Goal: Transaction & Acquisition: Purchase product/service

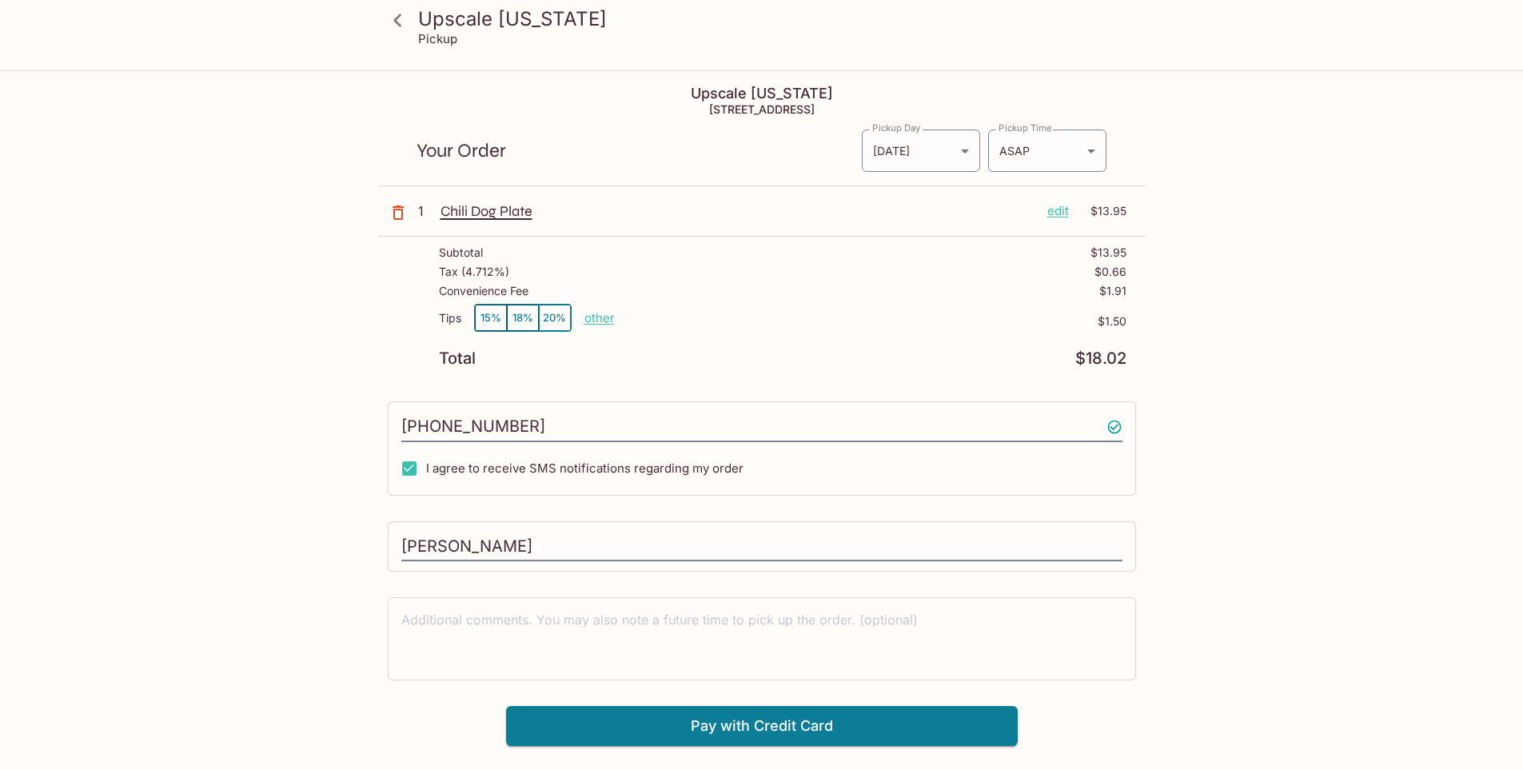
click at [599, 315] on p "other" at bounding box center [599, 317] width 30 height 15
click at [388, 212] on icon "button" at bounding box center [397, 212] width 19 height 19
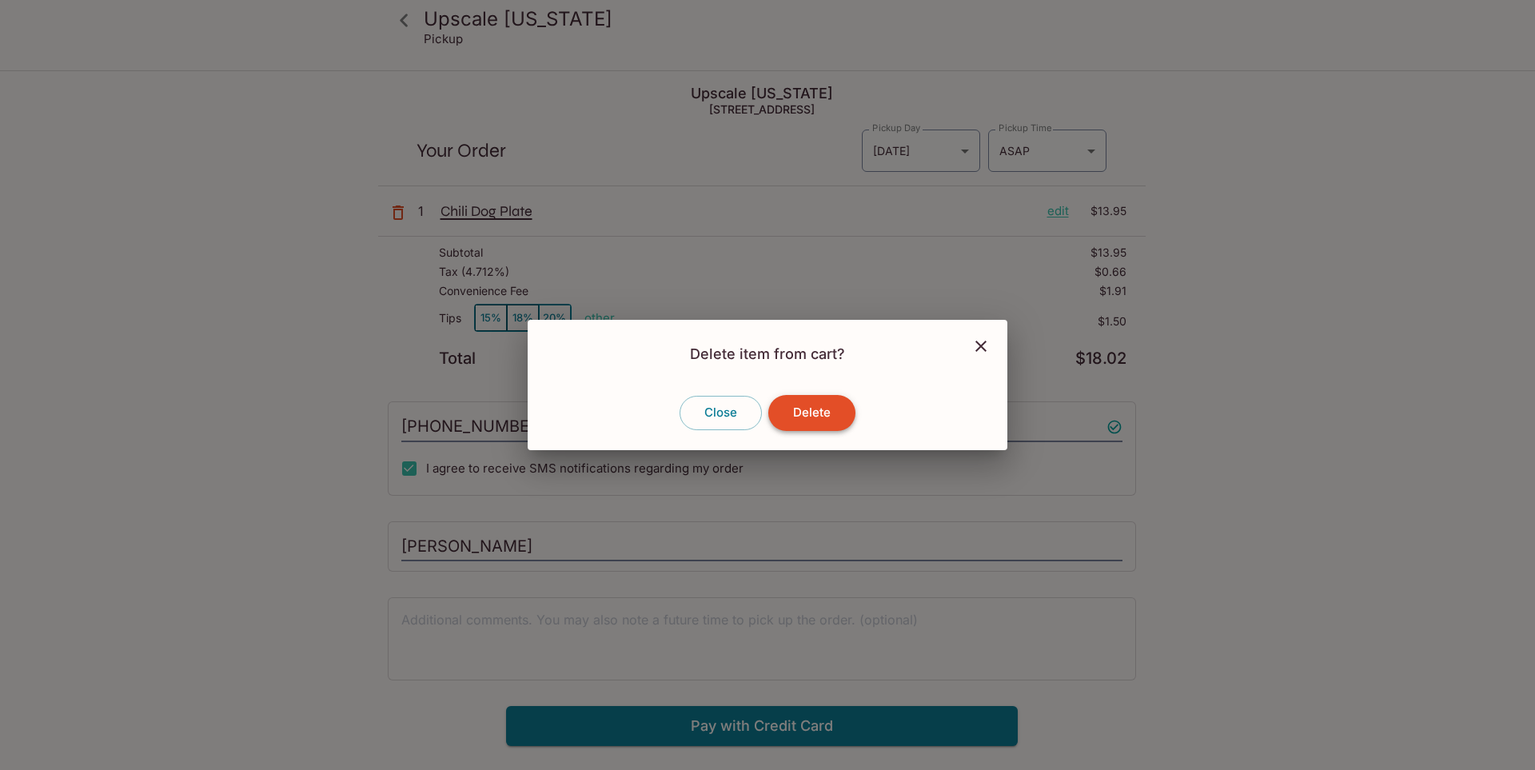
click at [806, 421] on button "Delete" at bounding box center [811, 412] width 87 height 35
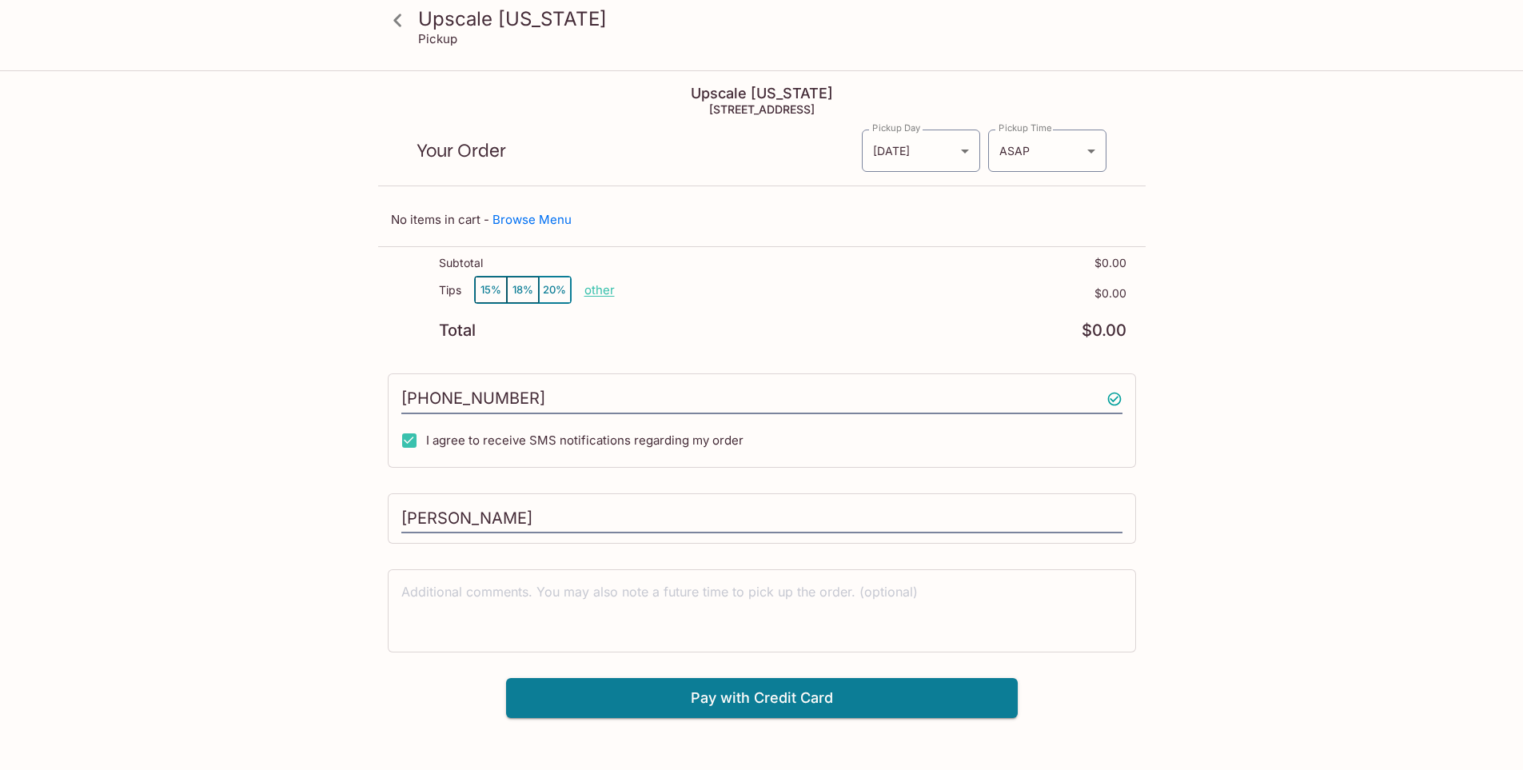
click at [400, 21] on icon at bounding box center [398, 20] width 28 height 28
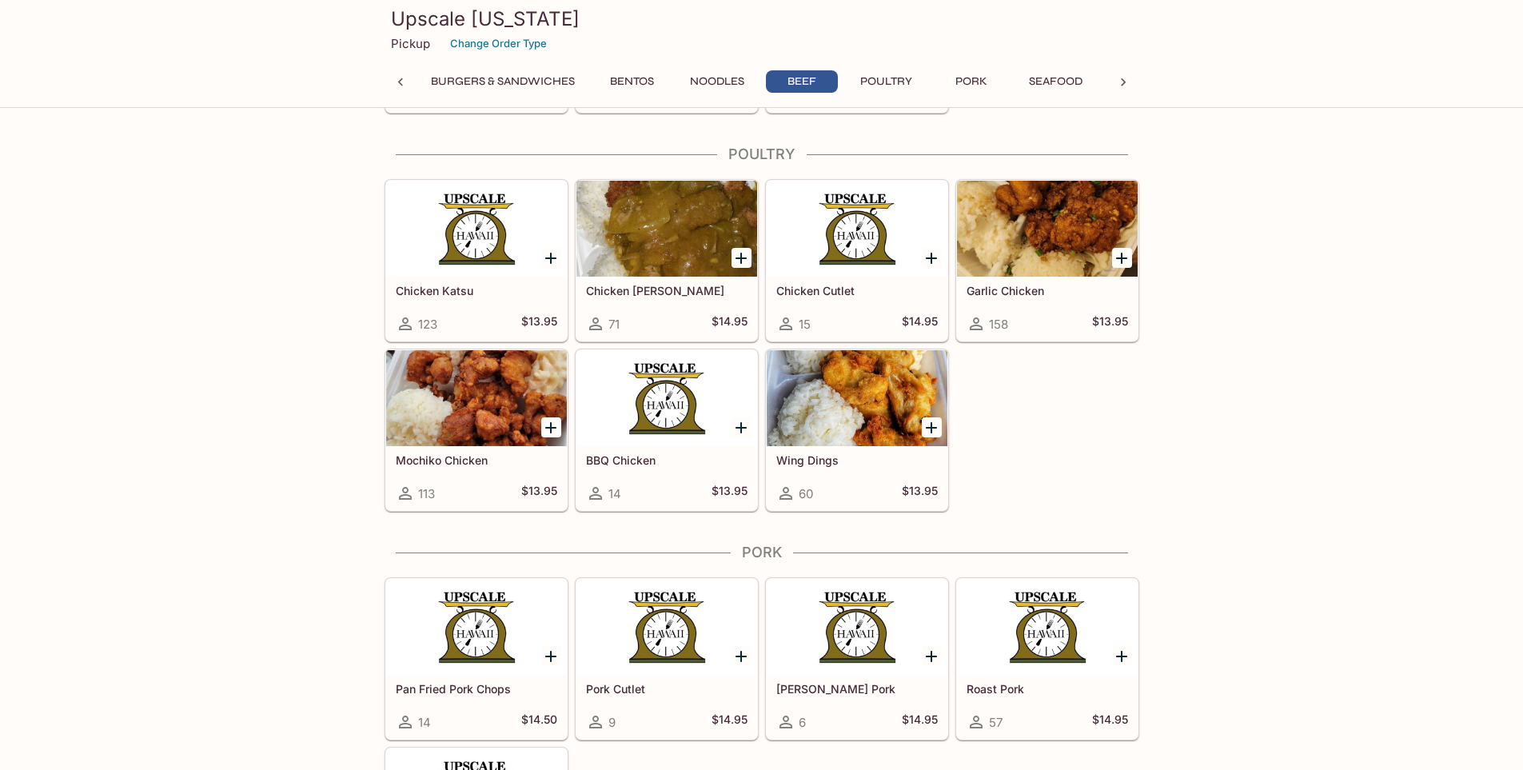
scroll to position [4824, 0]
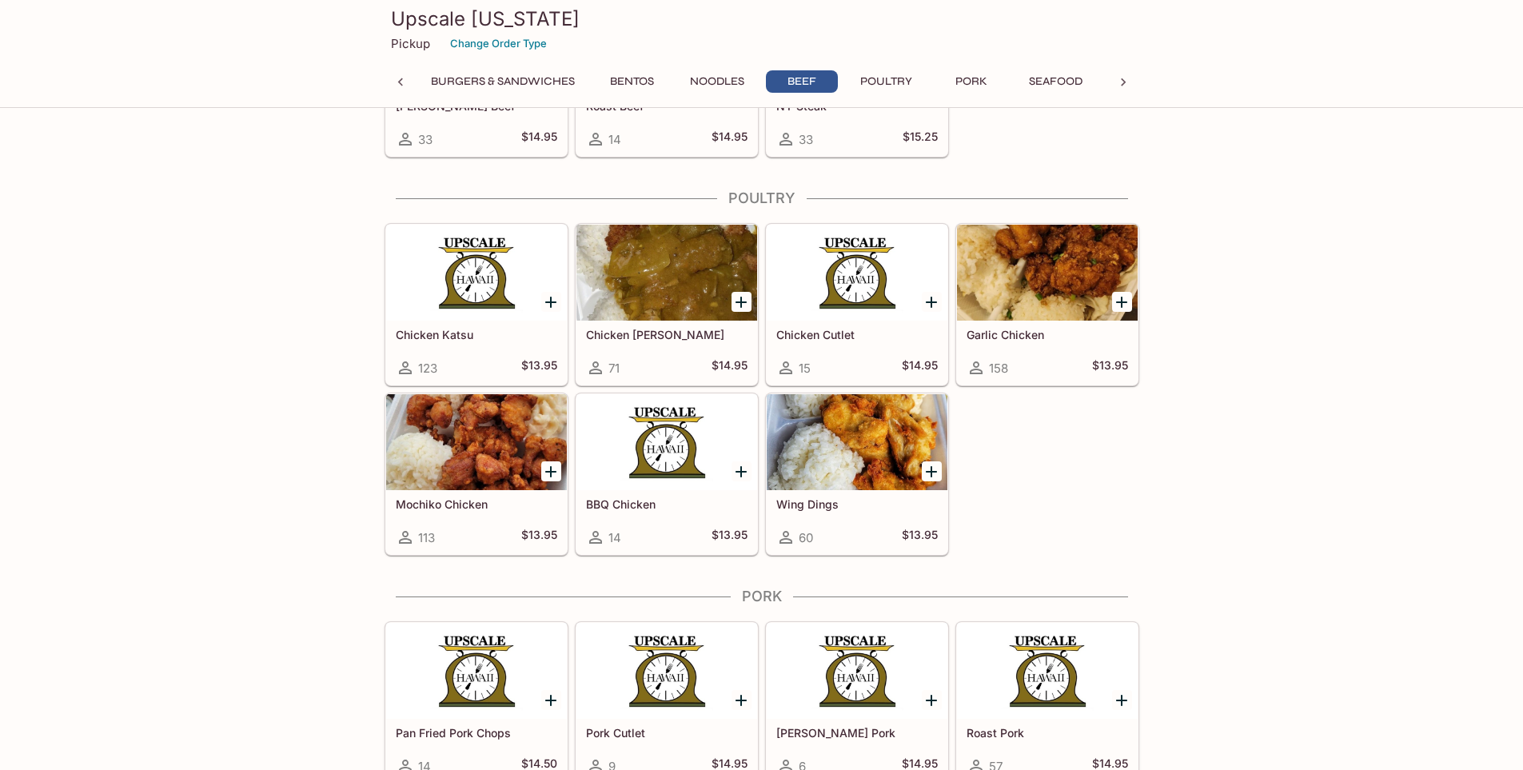
click at [705, 349] on div "Chicken [PERSON_NAME] 71 $14.95" at bounding box center [666, 353] width 181 height 64
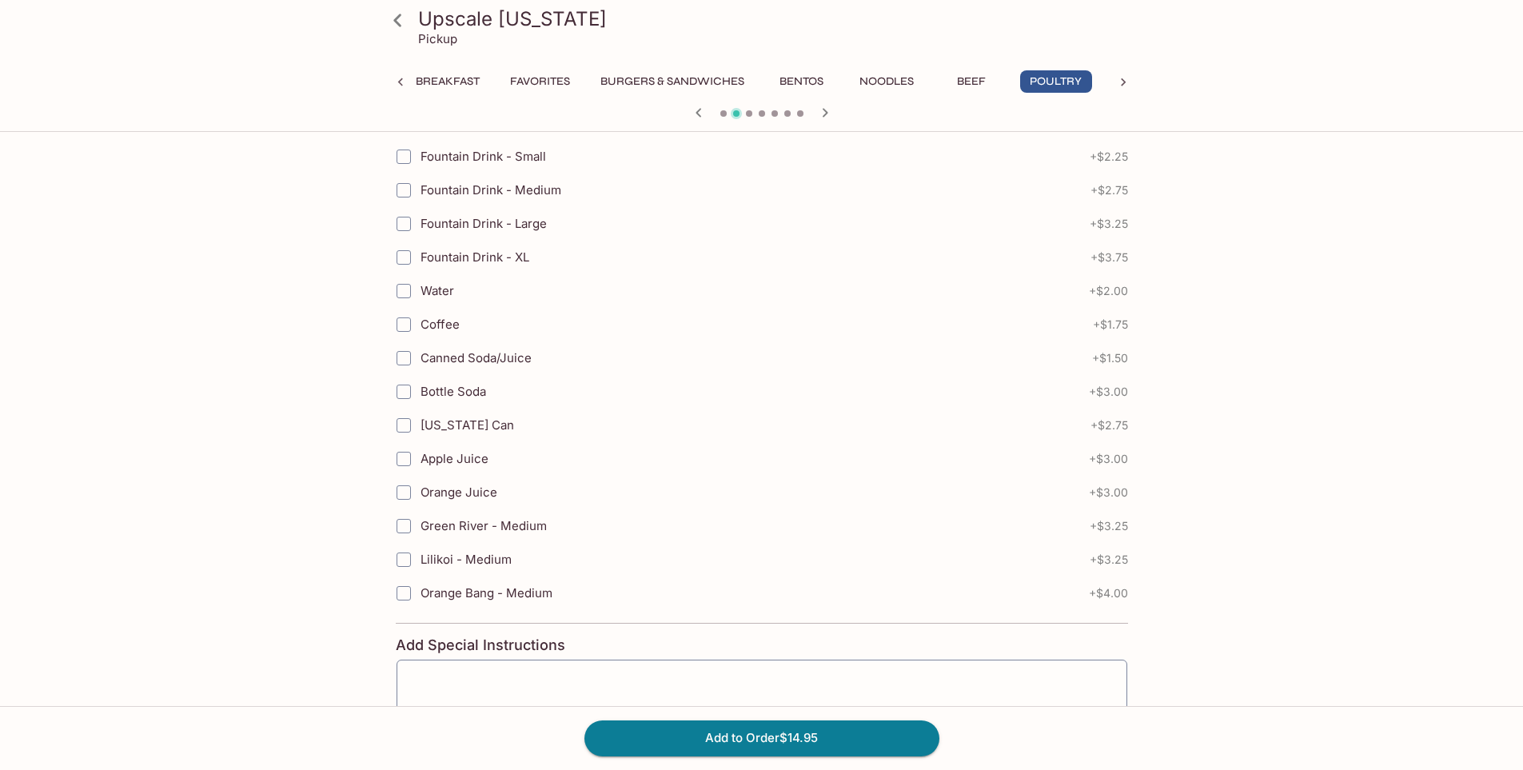
scroll to position [715, 0]
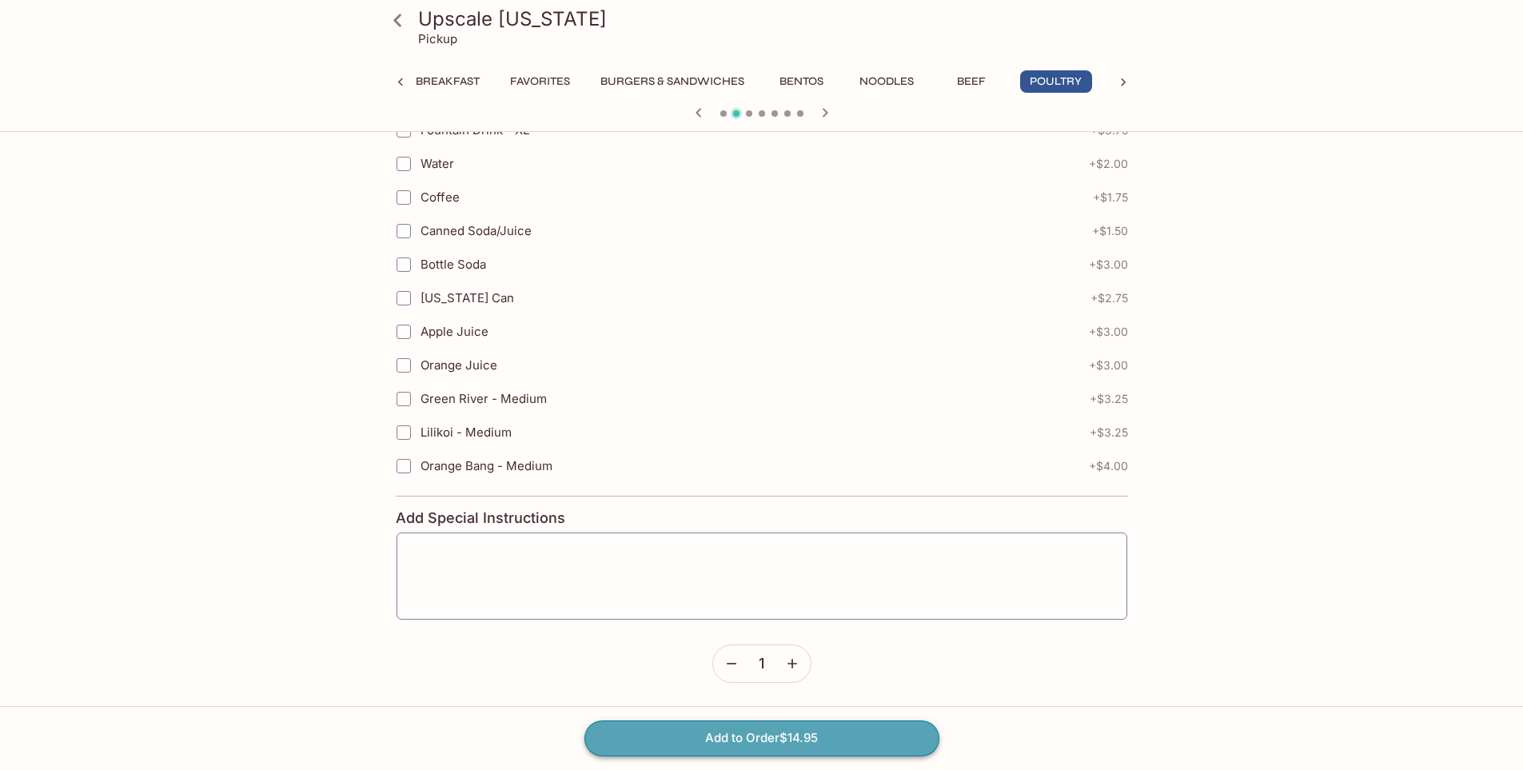
click at [757, 745] on button "Add to Order $14.95" at bounding box center [761, 737] width 355 height 35
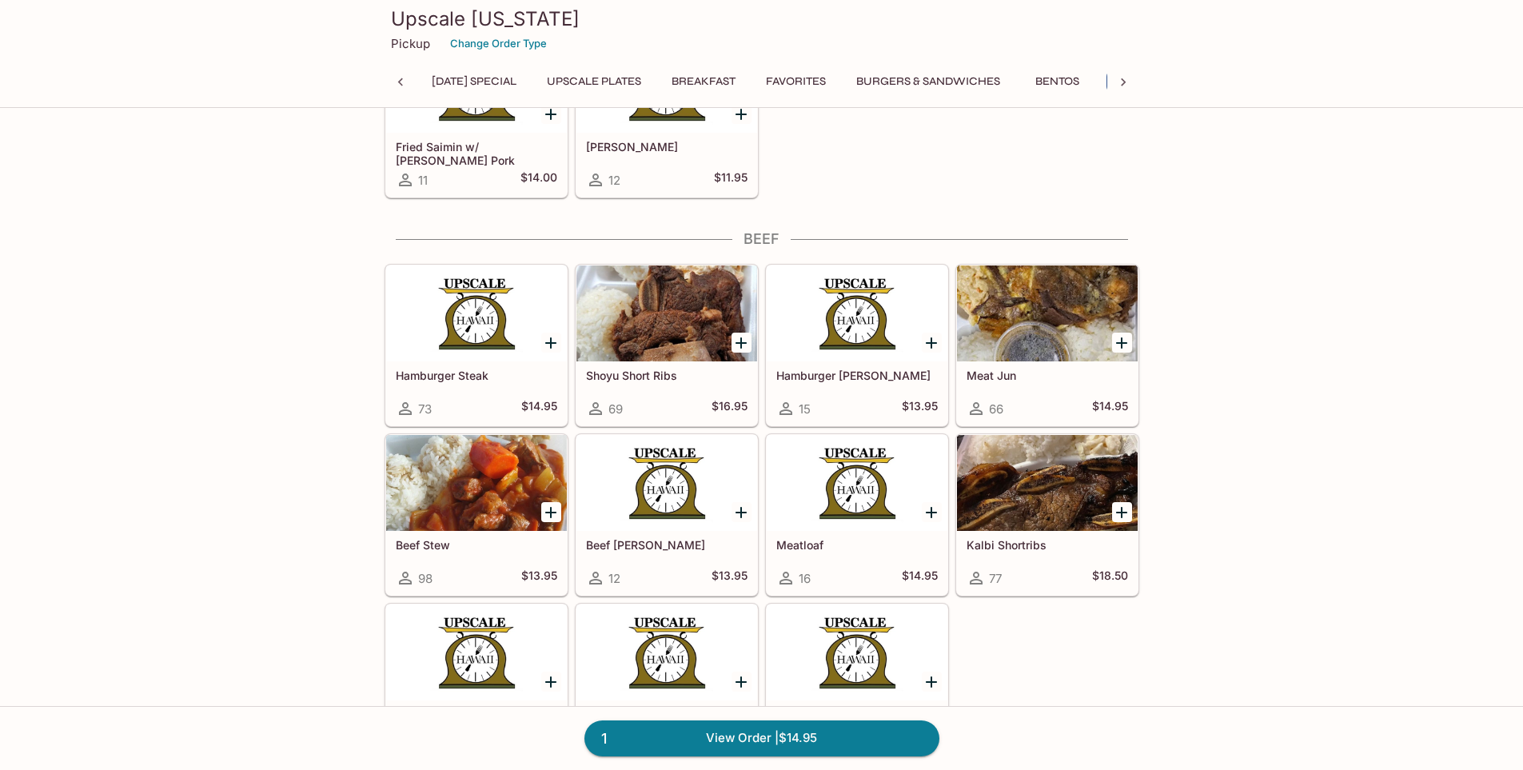
scroll to position [4638, 0]
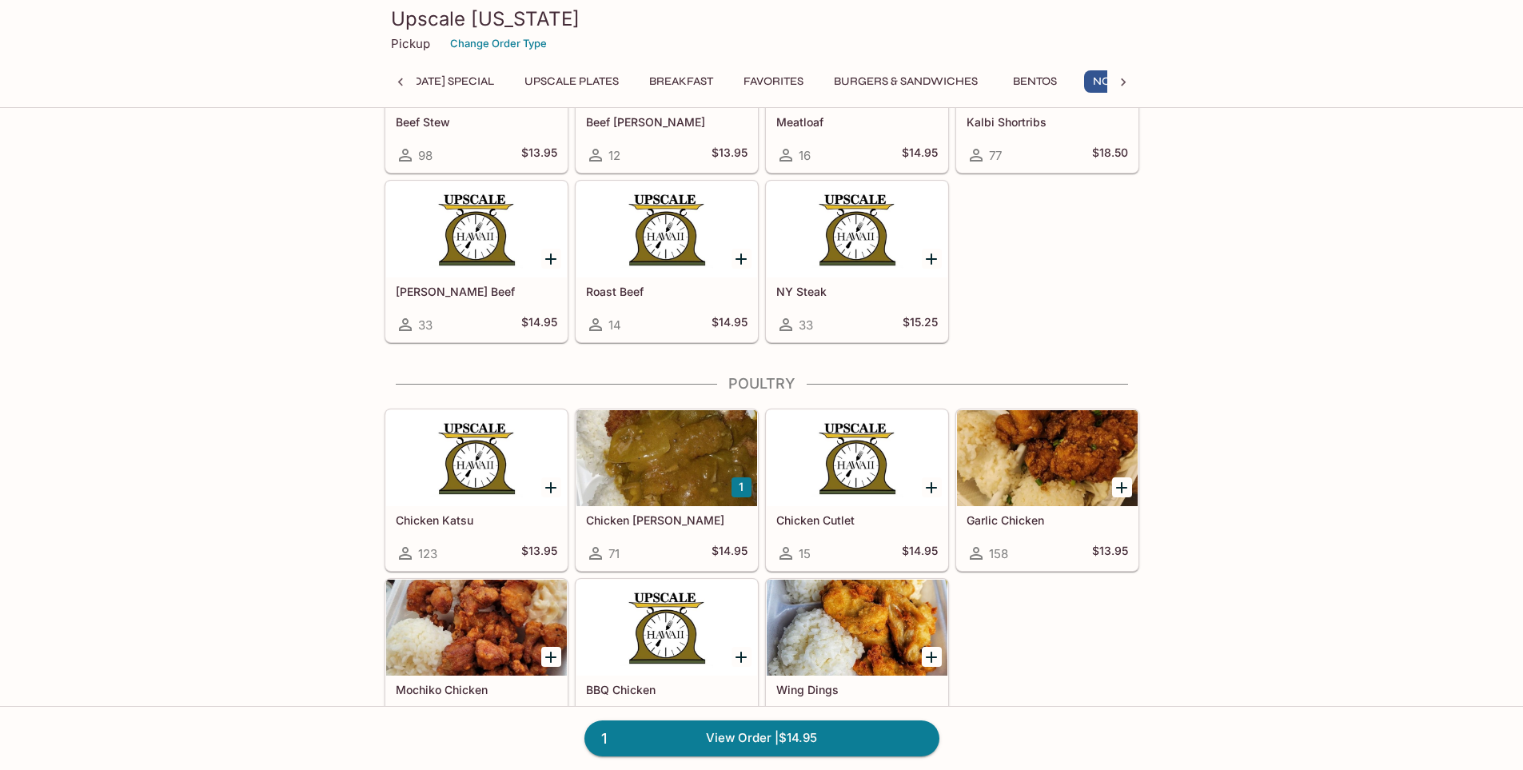
drag, startPoint x: 1135, startPoint y: 603, endPoint x: 1157, endPoint y: 792, distance: 189.9
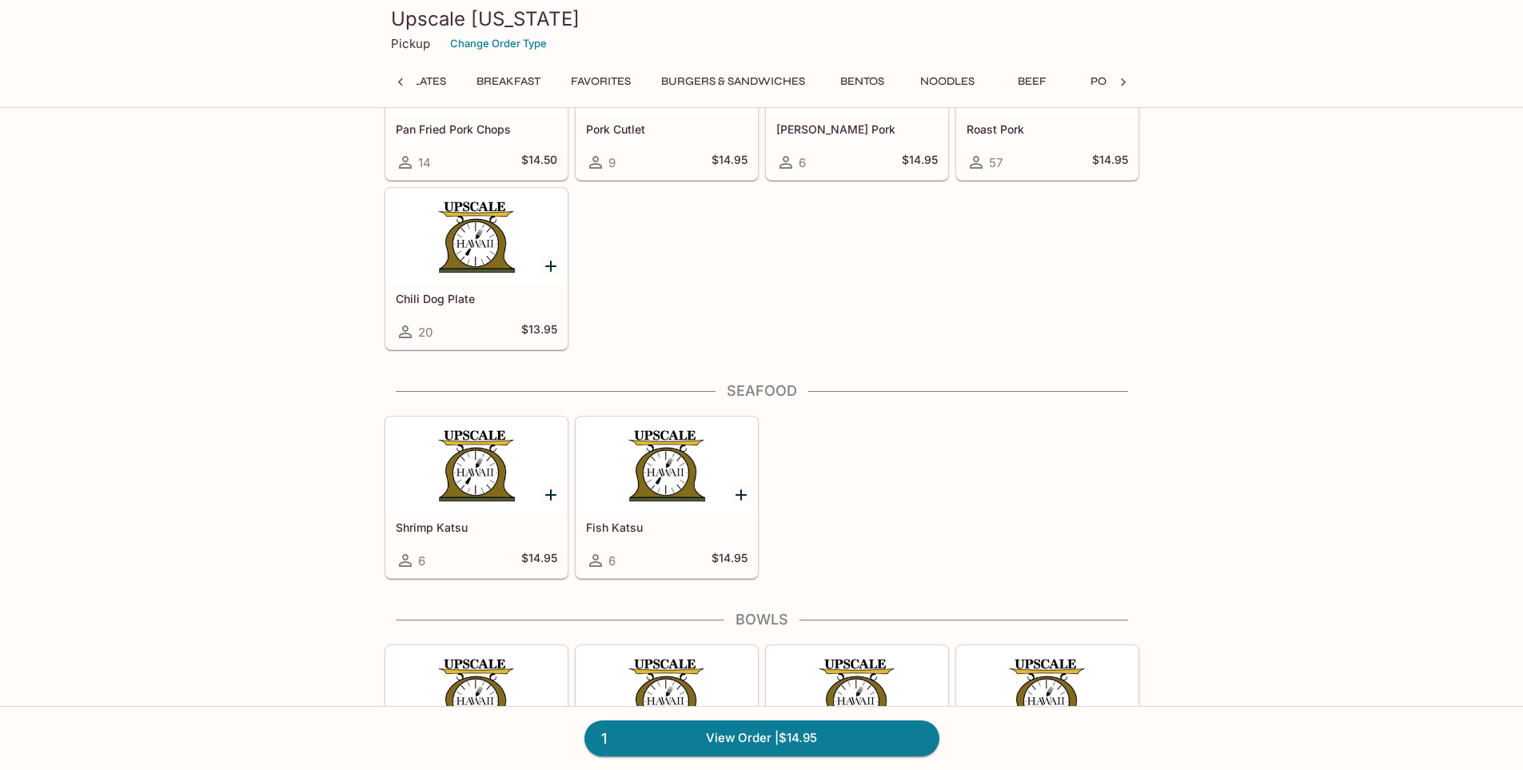
scroll to position [5942, 0]
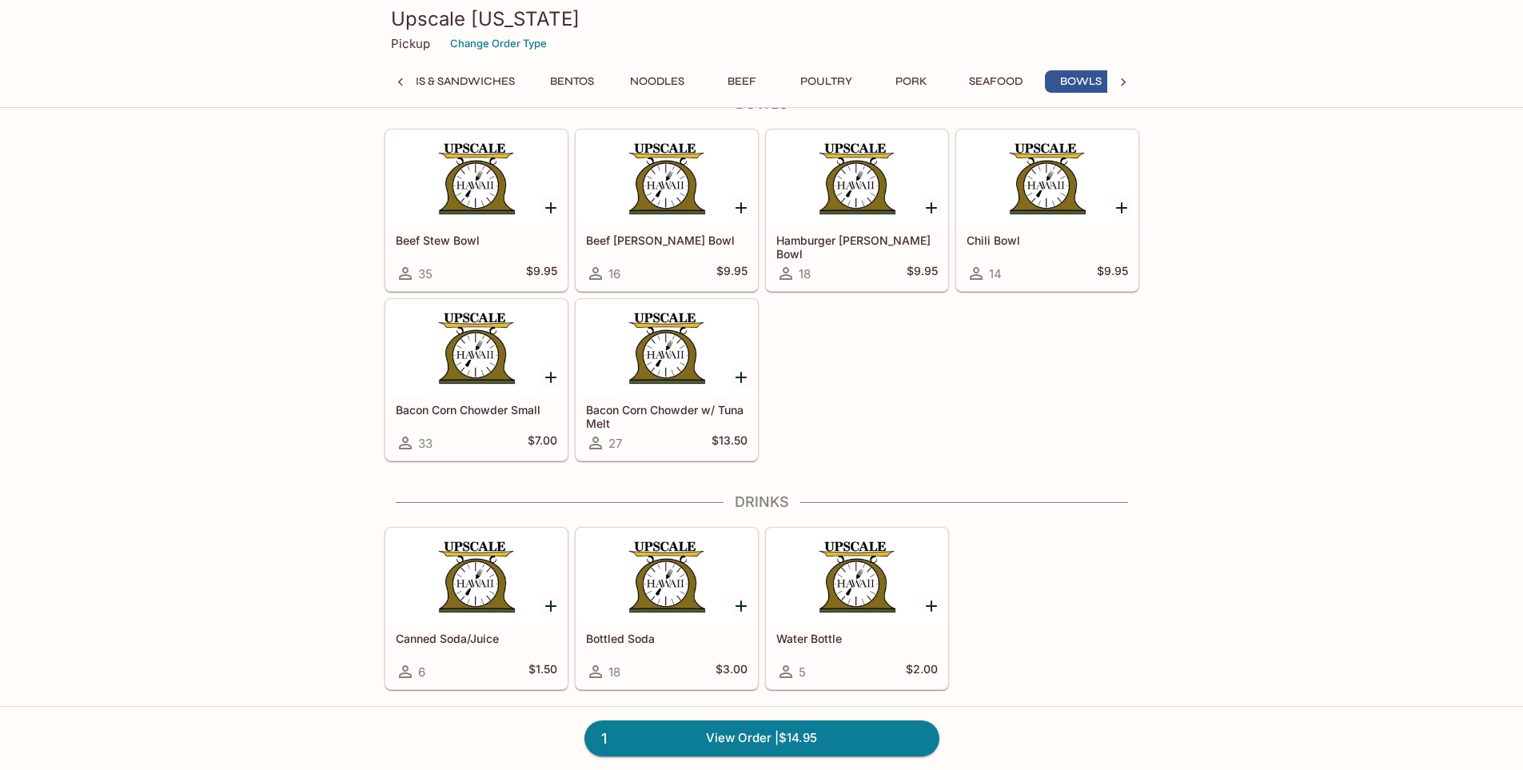
drag, startPoint x: 1184, startPoint y: 623, endPoint x: 1173, endPoint y: 791, distance: 169.0
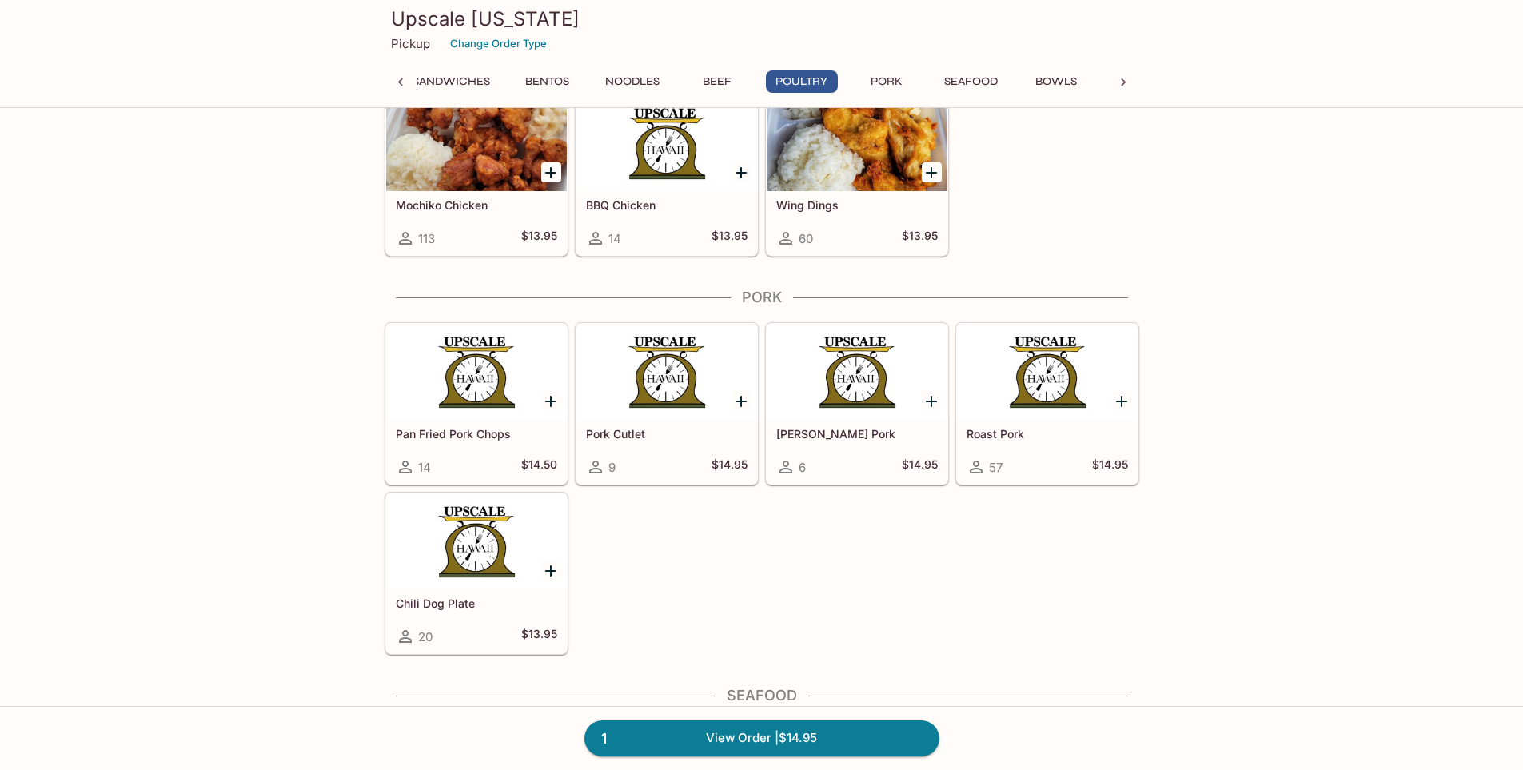
scroll to position [4983, 0]
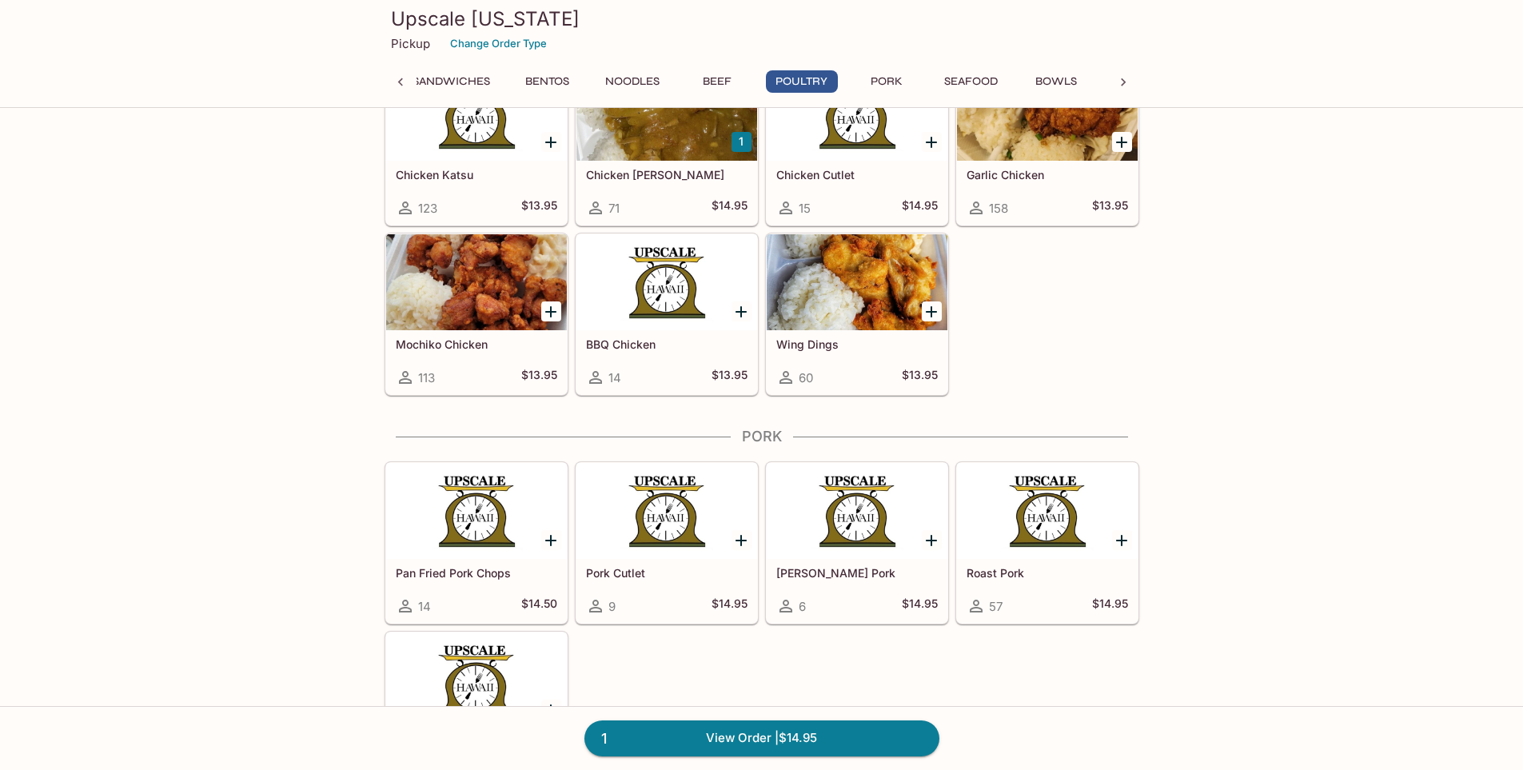
click at [894, 730] on link "1 View Order | $14.95" at bounding box center [761, 737] width 355 height 35
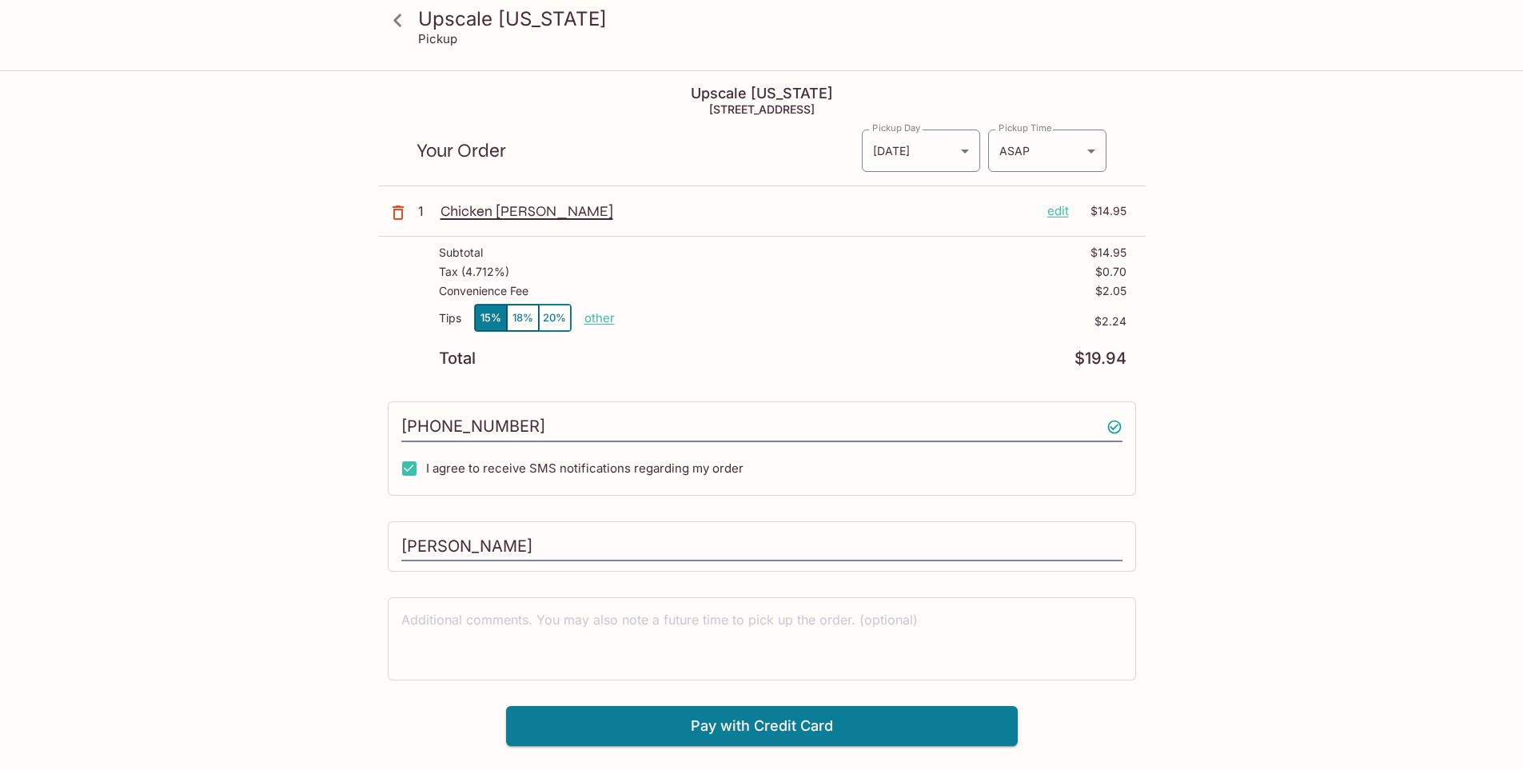
click at [608, 310] on p "other" at bounding box center [599, 317] width 30 height 15
type input "1.50"
drag, startPoint x: 546, startPoint y: 285, endPoint x: 507, endPoint y: 279, distance: 39.6
click at [524, 280] on div "Subtotal $14.95 Tax ( 4.712% ) $0.70 Convenience Fee $2.05 Tips 15% 18% 20% oth…" at bounding box center [761, 306] width 767 height 139
click at [498, 277] on p "Tax ( 4.712% )" at bounding box center [474, 271] width 70 height 13
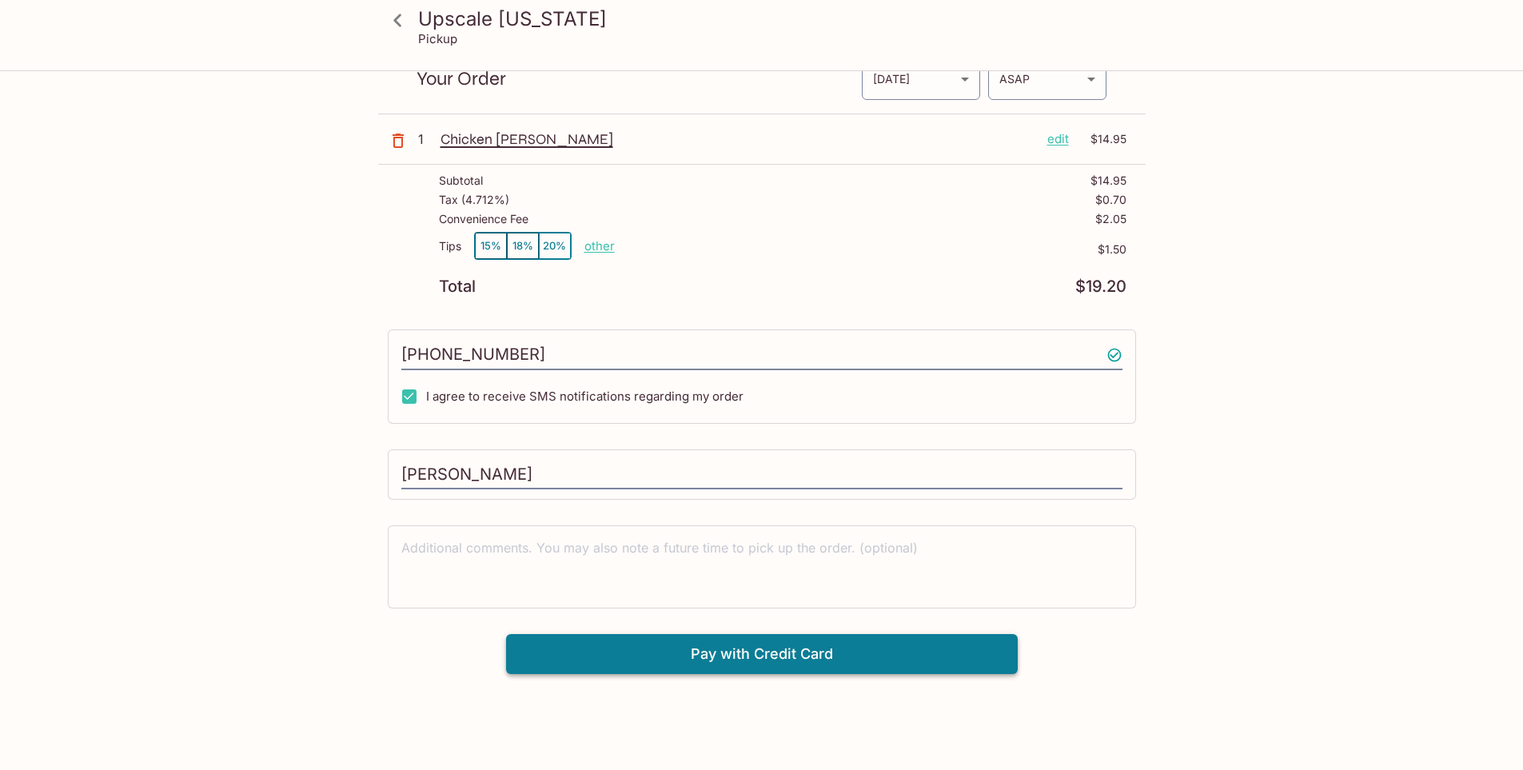
click at [911, 667] on button "Pay with Credit Card" at bounding box center [762, 654] width 512 height 40
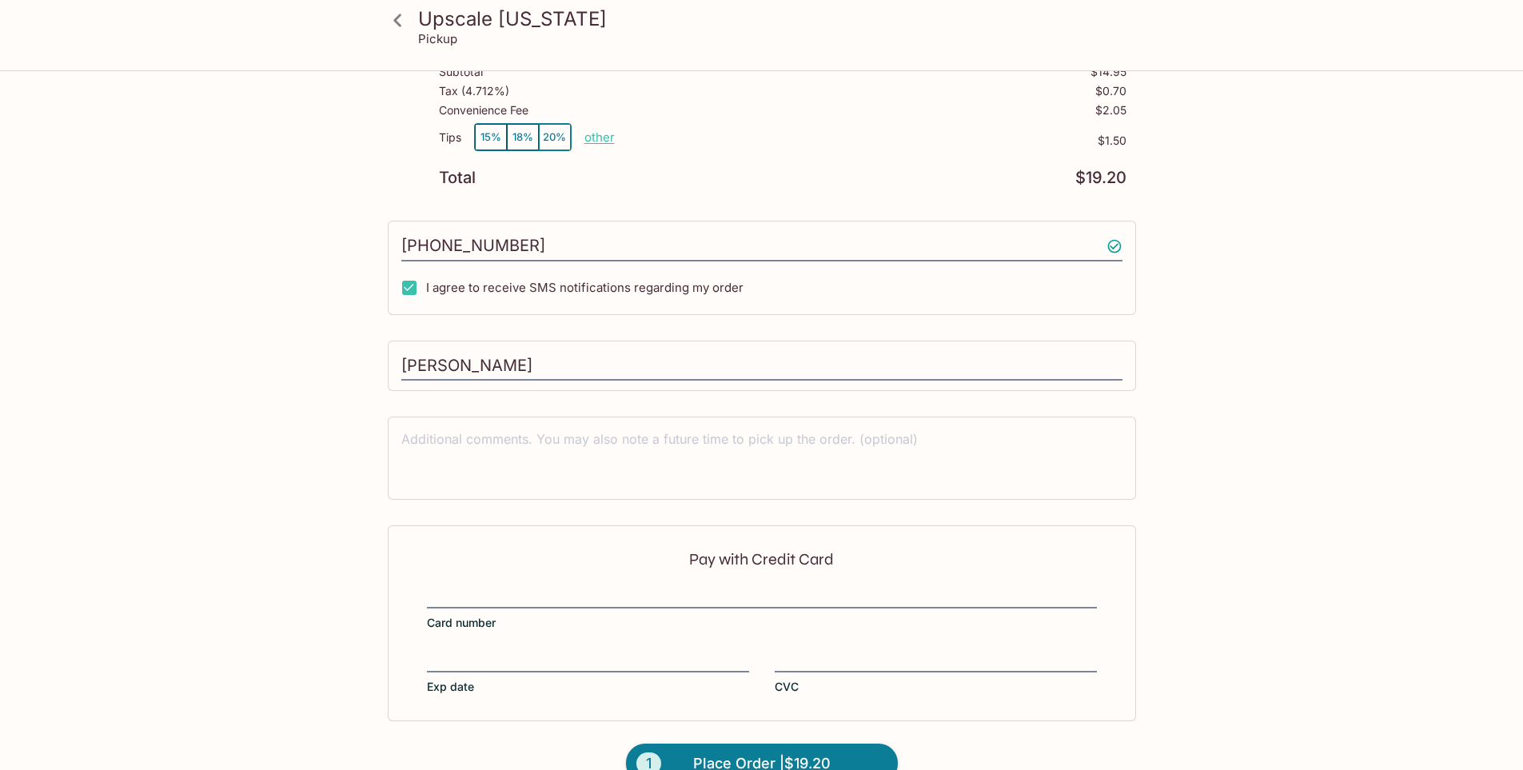
scroll to position [216, 0]
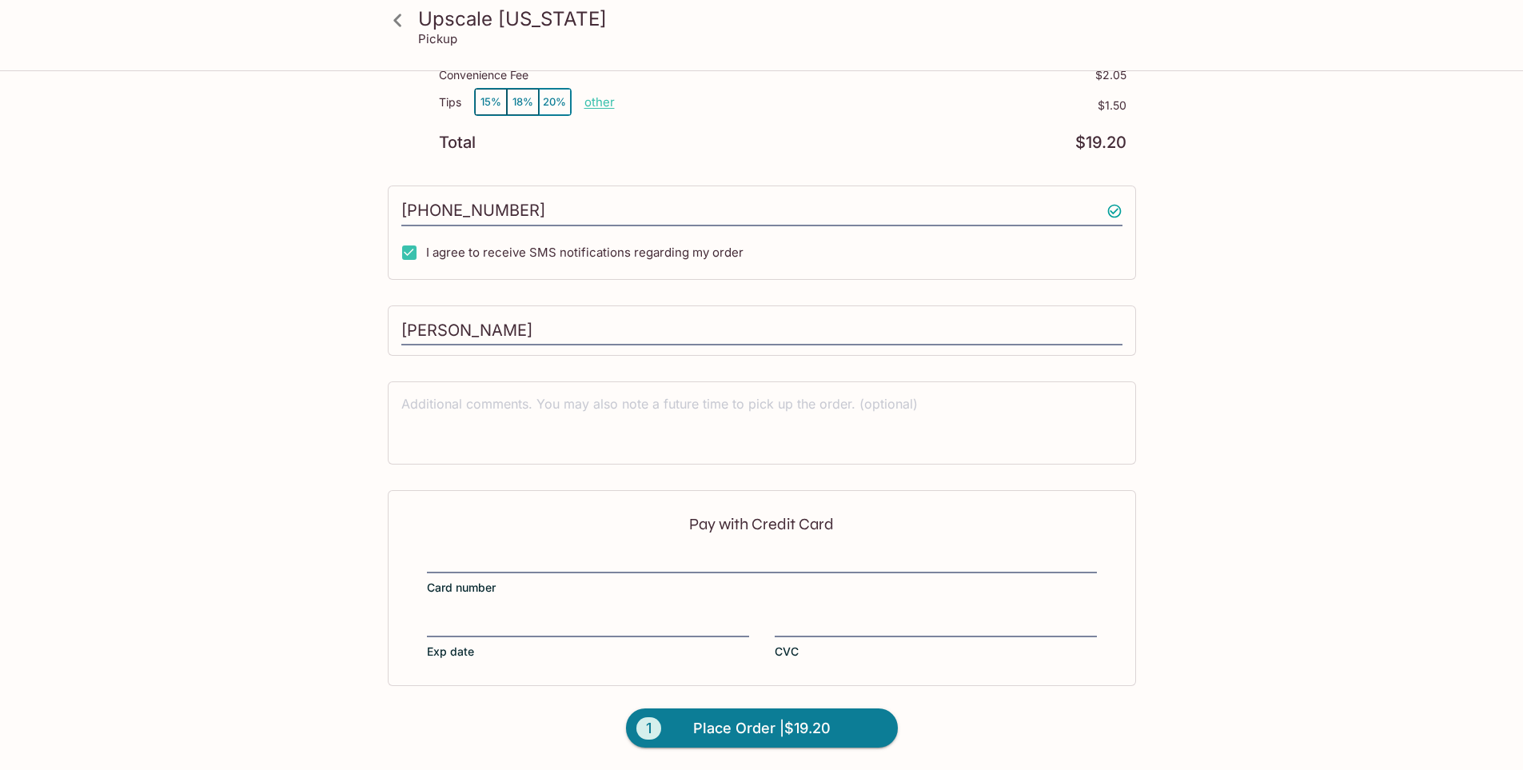
click at [617, 572] on label "Card number" at bounding box center [762, 573] width 670 height 45
click at [617, 552] on input "Card number" at bounding box center [762, 551] width 670 height 1
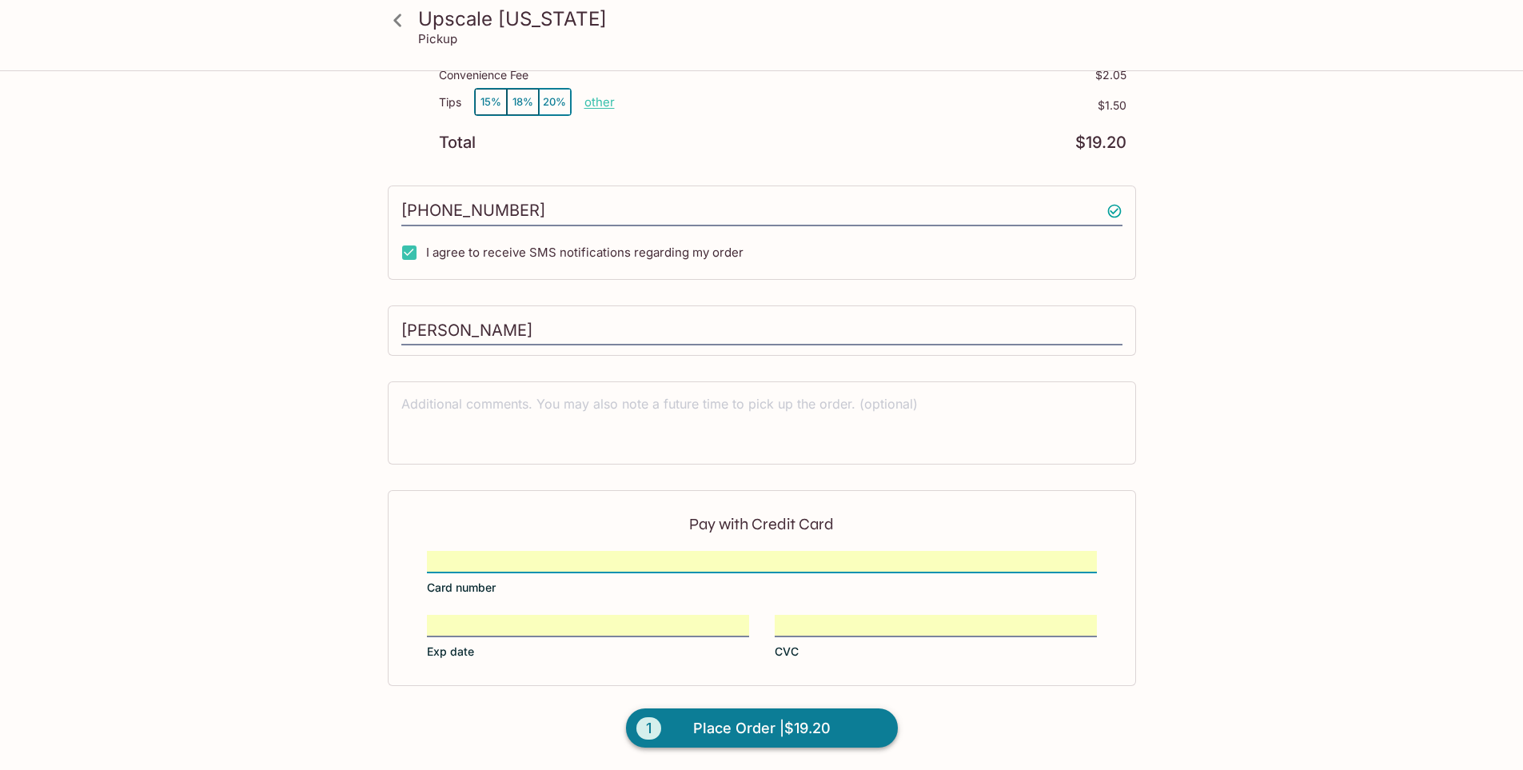
click at [816, 742] on button "1 Place Order | $19.20" at bounding box center [762, 728] width 272 height 40
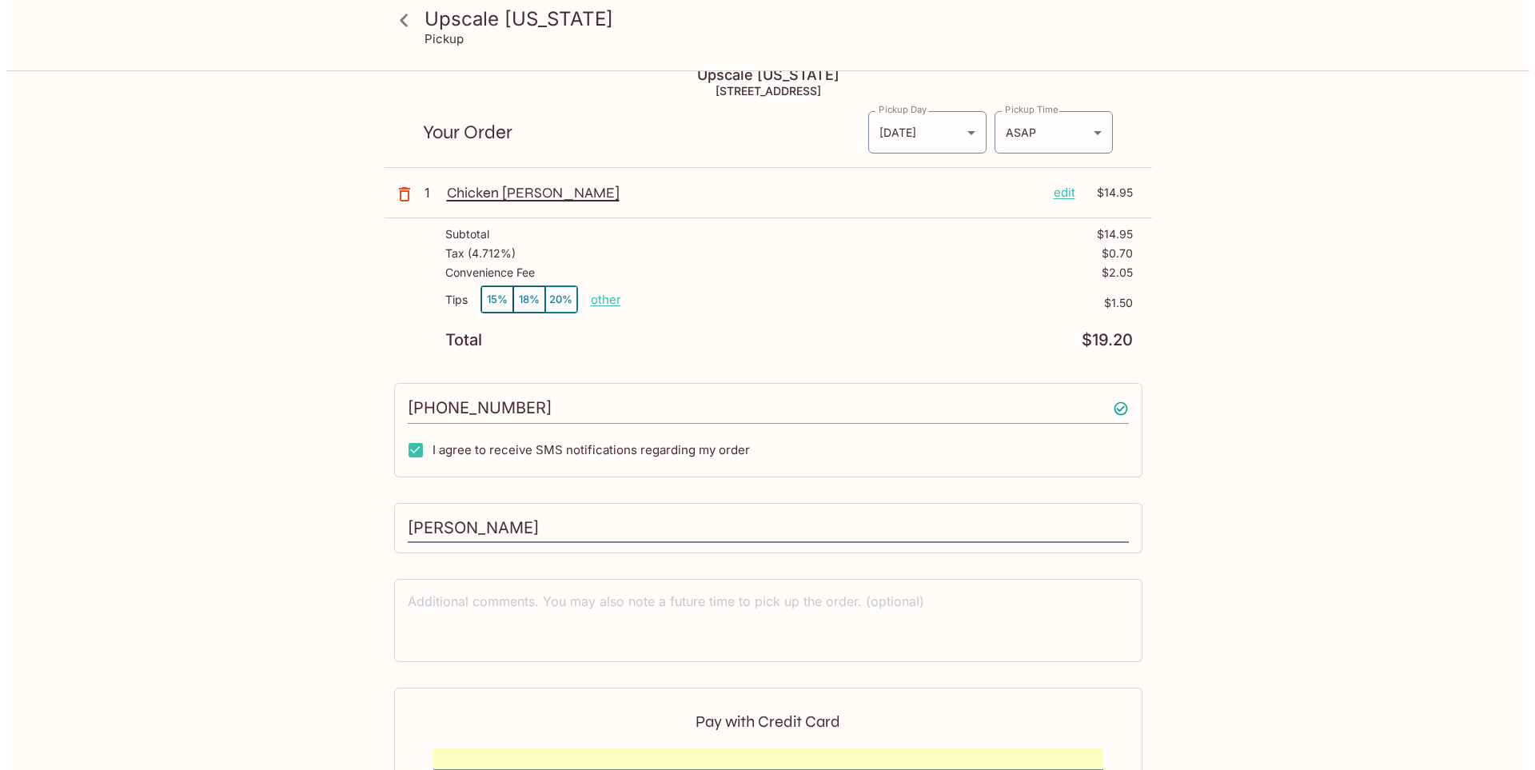
scroll to position [0, 0]
